Goal: Navigation & Orientation: Find specific page/section

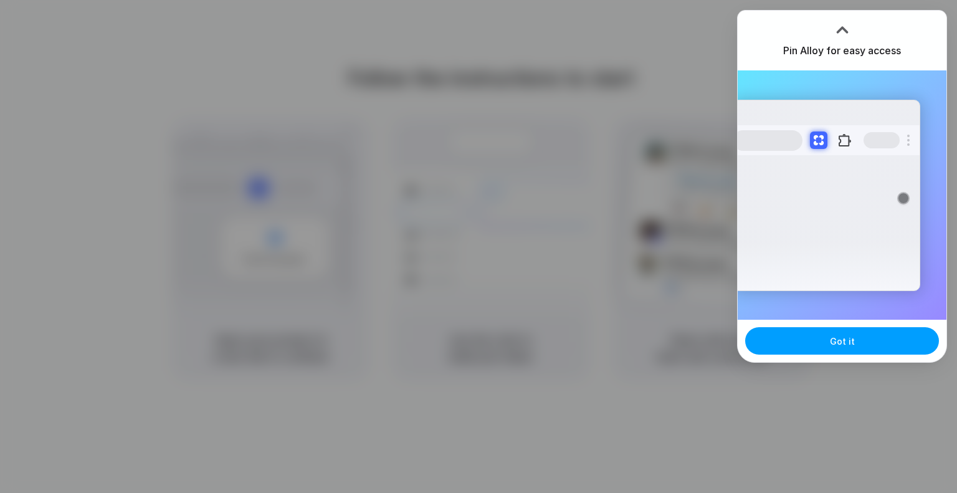
click at [848, 344] on span "Got it" at bounding box center [842, 341] width 25 height 13
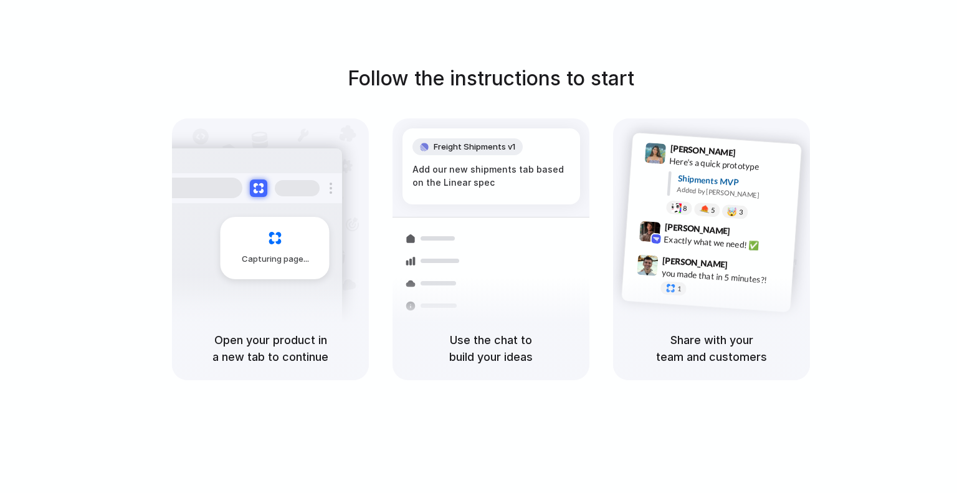
click at [572, 122] on div "Freight Shipments v1 Add our new shipments tab based on the Linear spec Shipmen…" at bounding box center [491, 217] width 197 height 198
click at [548, 77] on h1 "Follow the instructions to start" at bounding box center [491, 79] width 287 height 30
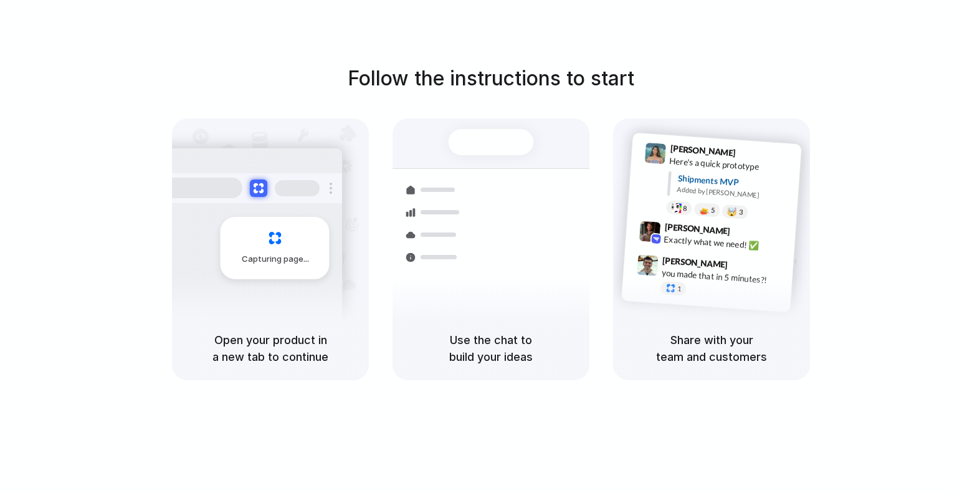
click at [505, 371] on div "Use the chat to build your ideas" at bounding box center [491, 349] width 197 height 64
drag, startPoint x: 515, startPoint y: 410, endPoint x: 555, endPoint y: 401, distance: 40.8
click at [522, 408] on div "Follow the instructions to start Capturing page Open your product in a new tab …" at bounding box center [491, 259] width 982 height 518
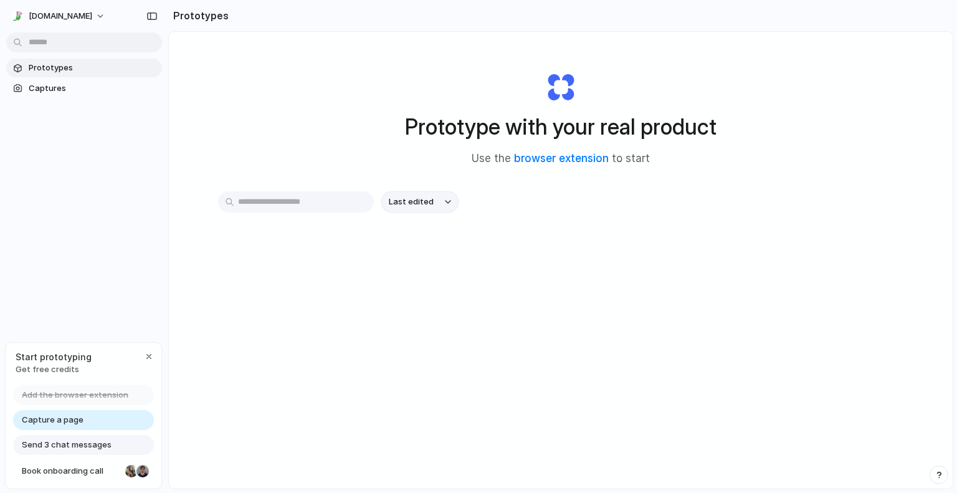
click at [429, 201] on span "Last edited" at bounding box center [411, 202] width 45 height 12
click at [42, 92] on div "Last edited Last created Alphabetical" at bounding box center [478, 246] width 957 height 493
click at [43, 89] on span "Captures" at bounding box center [93, 88] width 128 height 12
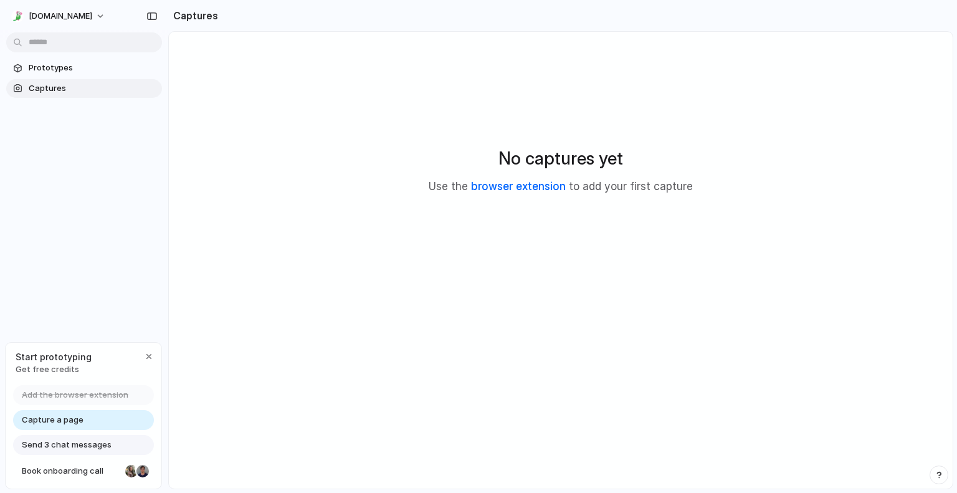
click at [514, 186] on link "browser extension" at bounding box center [518, 186] width 95 height 12
click at [53, 15] on span "Tawk.To" at bounding box center [61, 16] width 64 height 12
click at [109, 283] on div "Settings Invite members Change theme Sign out" at bounding box center [478, 246] width 957 height 493
drag, startPoint x: 105, startPoint y: 208, endPoint x: 101, endPoint y: 218, distance: 10.7
click at [104, 209] on div "Prototypes Captures" at bounding box center [84, 130] width 168 height 261
